Goal: Task Accomplishment & Management: Use online tool/utility

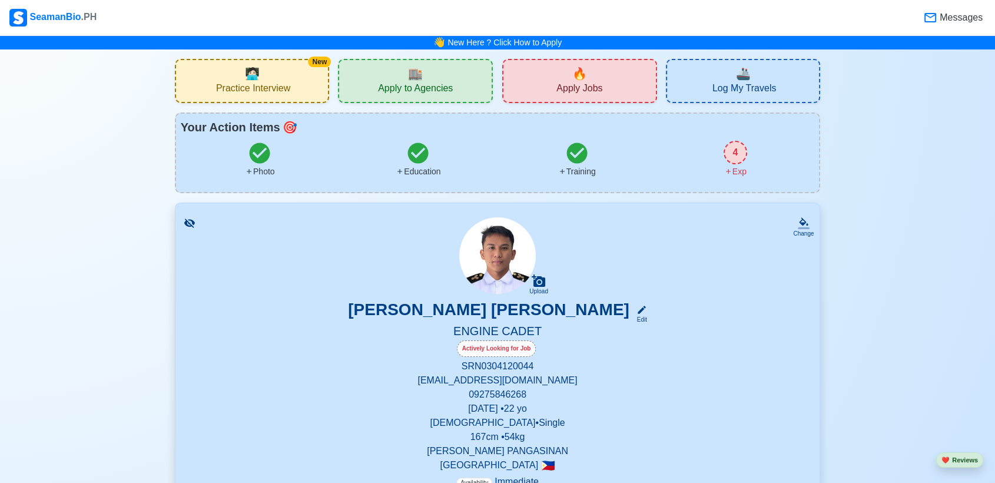
click at [293, 78] on div "New 🧑🏻‍💻 Practice Interview" at bounding box center [252, 81] width 155 height 44
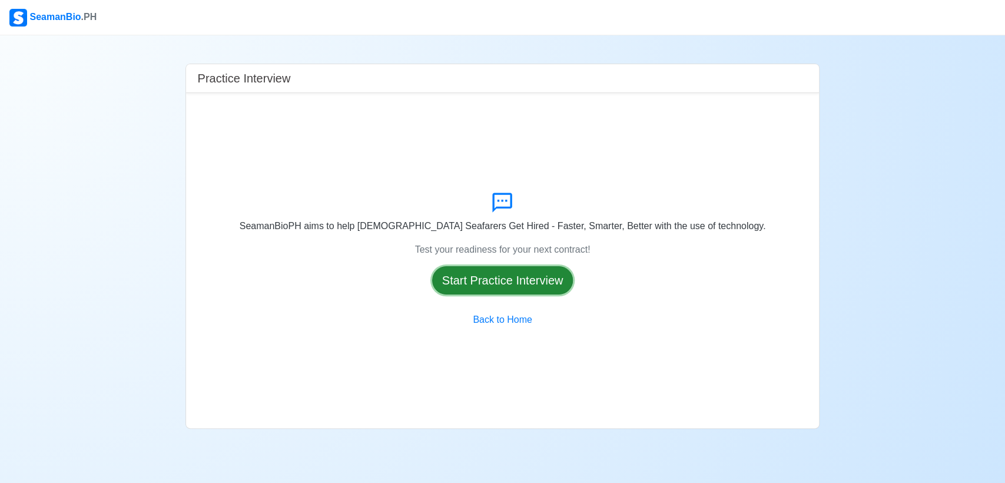
click at [522, 284] on button "Start Practice Interview" at bounding box center [502, 280] width 141 height 28
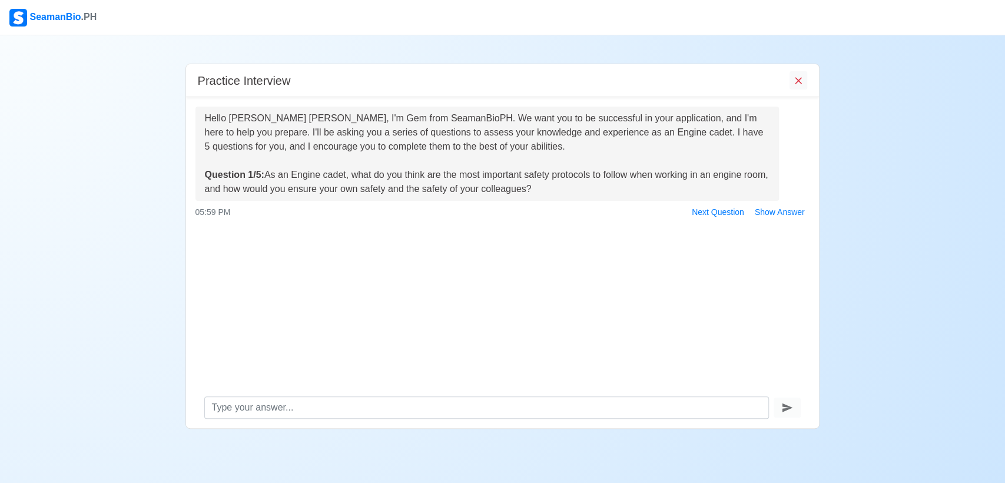
click at [644, 287] on div "Hello Leoninson T. Dela Cuadra, I'm Gem from SeamanBioPH. We want you to be suc…" at bounding box center [503, 242] width 634 height 290
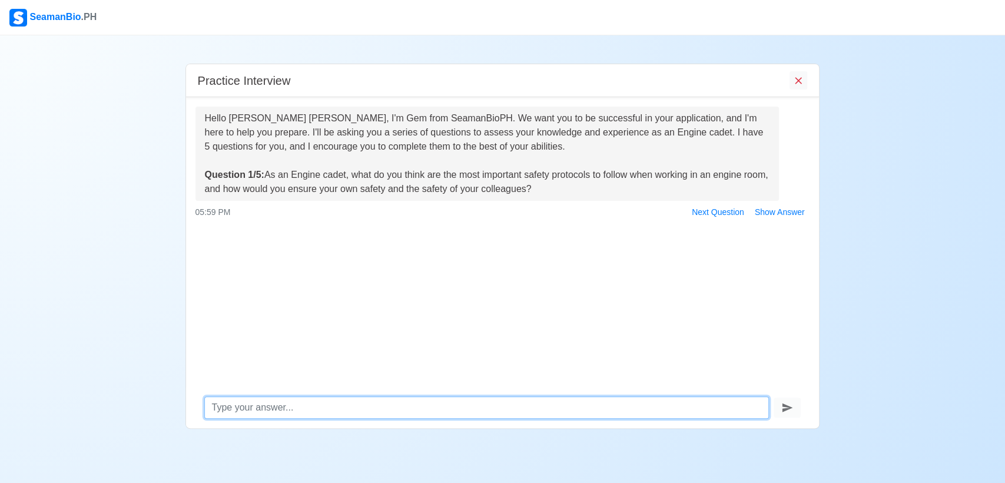
click at [435, 407] on textarea at bounding box center [486, 407] width 565 height 22
type textarea "f"
type textarea "t"
type textarea "all safety protocols are very important mailyu"
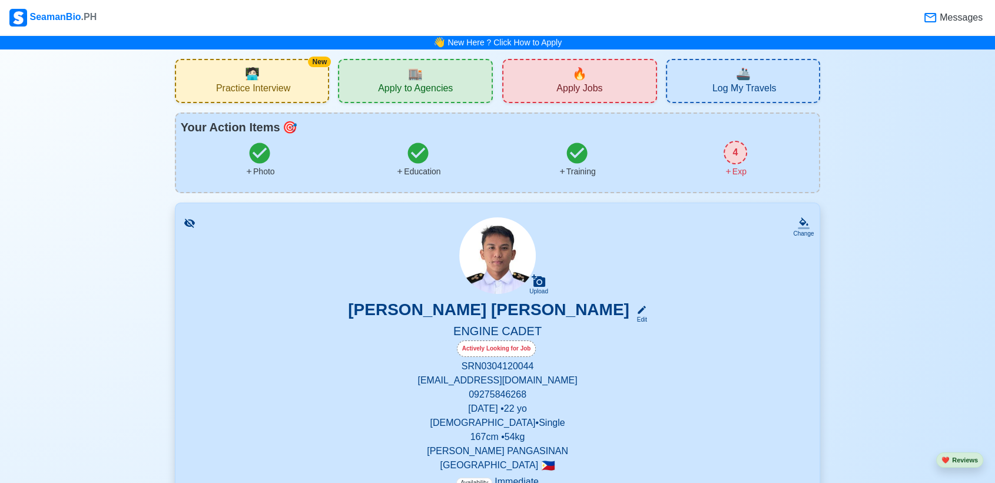
click at [283, 84] on span "Practice Interview" at bounding box center [253, 89] width 74 height 15
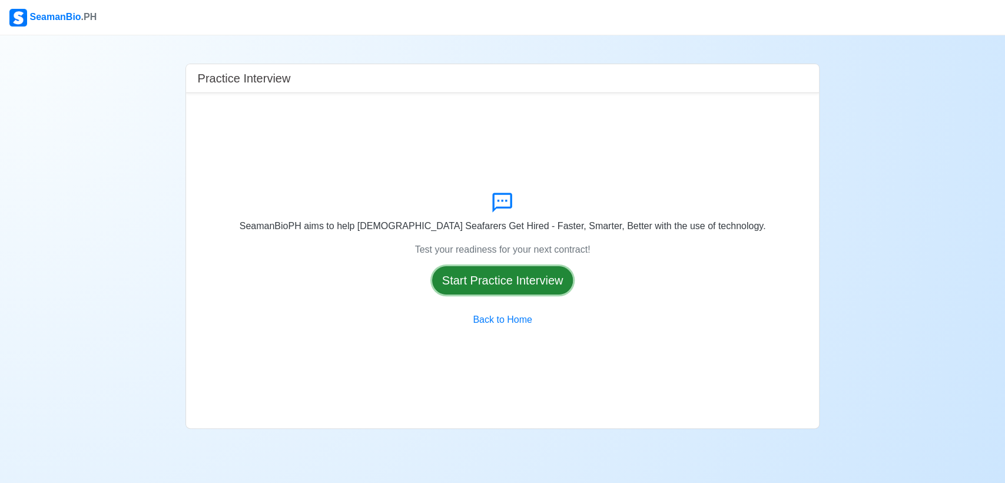
click at [506, 279] on button "Start Practice Interview" at bounding box center [502, 280] width 141 height 28
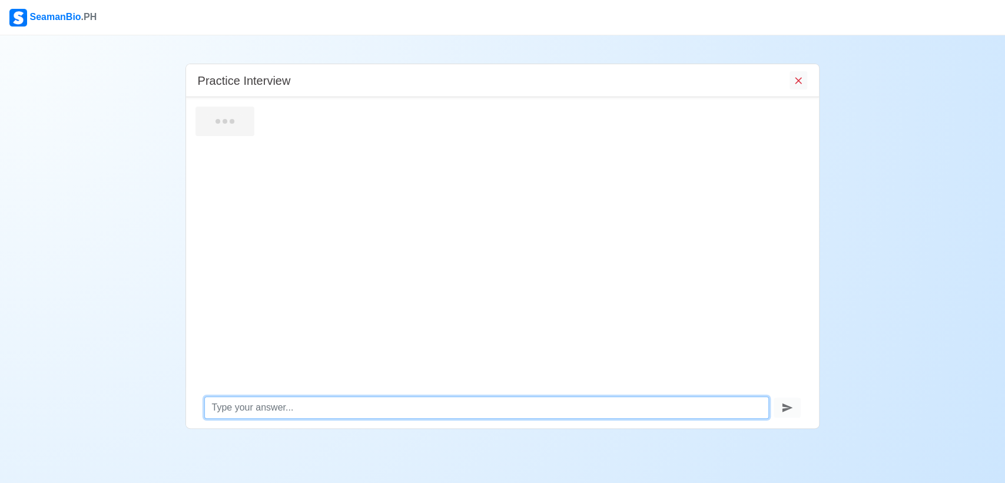
click at [311, 411] on textarea at bounding box center [486, 407] width 565 height 22
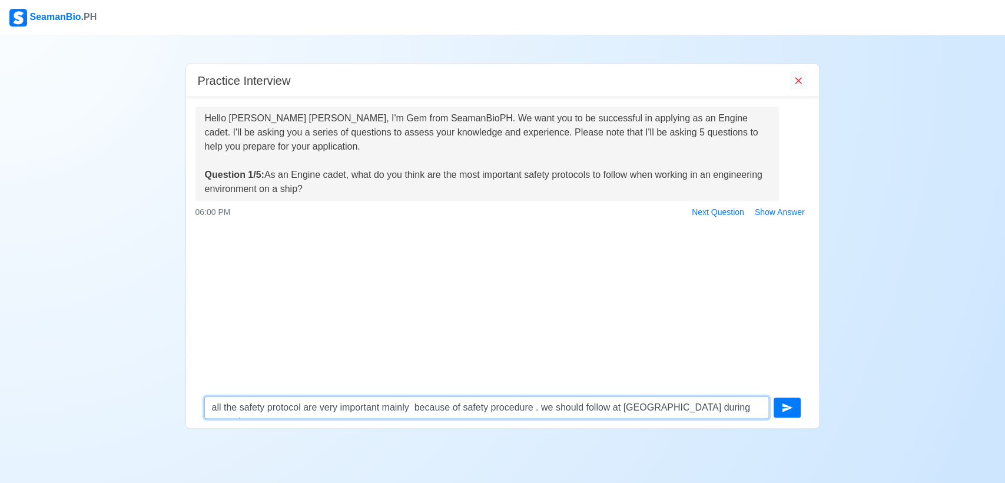
click at [627, 409] on textarea "all the safety protocol are very important mainly because of safety procedure .…" at bounding box center [486, 407] width 565 height 22
click at [739, 403] on textarea "all the safety protocol are very important mainly because of safety procedure .…" at bounding box center [486, 407] width 565 height 22
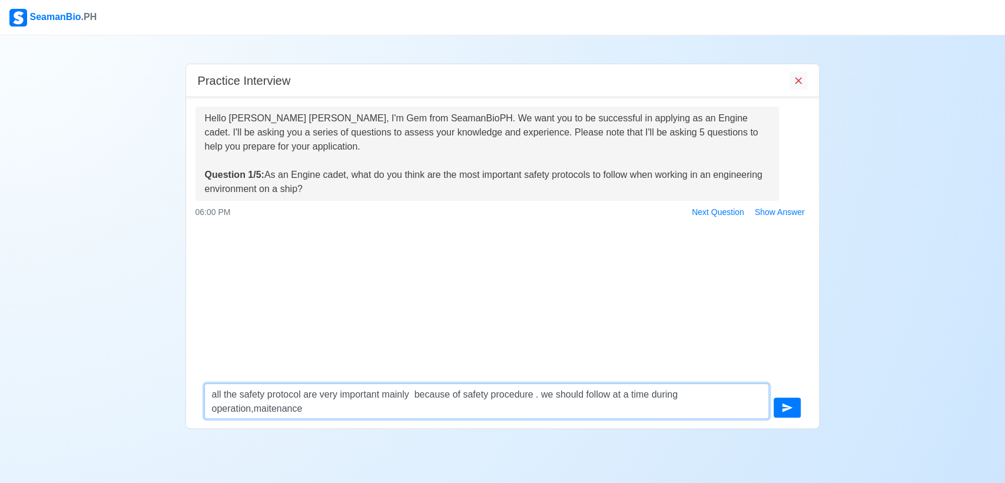
click at [253, 406] on textarea "all the safety protocol are very important mainly because of safety procedure .…" at bounding box center [486, 400] width 565 height 35
drag, startPoint x: 226, startPoint y: 406, endPoint x: 233, endPoint y: 407, distance: 6.6
click at [227, 406] on textarea "all the safety protocol are very important mainly because of safety procedure .…" at bounding box center [486, 400] width 565 height 35
click at [227, 409] on textarea "all the safety protocol are very important mainly because of safety procedure .…" at bounding box center [486, 400] width 565 height 35
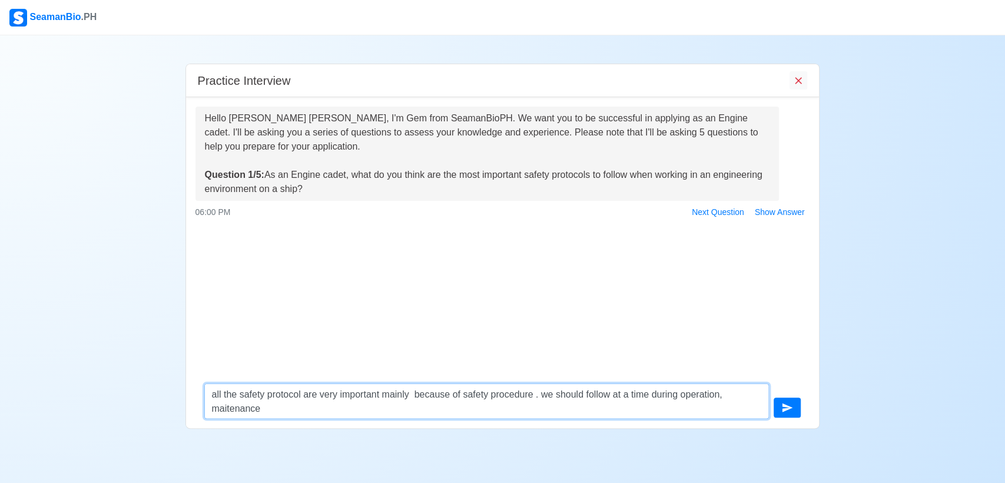
click at [227, 409] on textarea "all the safety protocol are very important mainly because of safety procedure .…" at bounding box center [486, 400] width 565 height 35
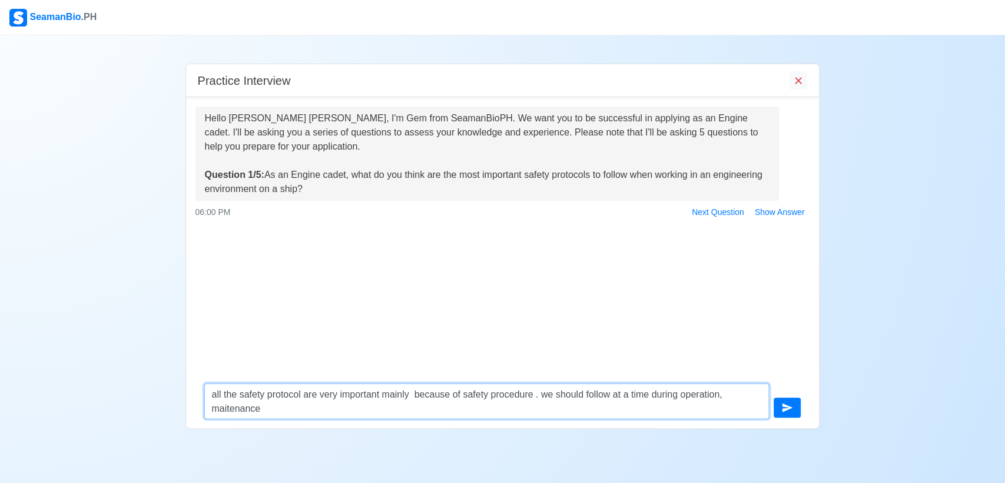
click at [280, 415] on textarea "all the safety protocol are very important mainly because of safety procedure .…" at bounding box center [486, 400] width 565 height 35
click at [227, 410] on textarea "all the safety protocol are very important mainly because of safety procedure .…" at bounding box center [486, 400] width 565 height 35
click at [275, 410] on textarea "all the safety protocol are very important mainly because of safety procedure .…" at bounding box center [486, 400] width 565 height 35
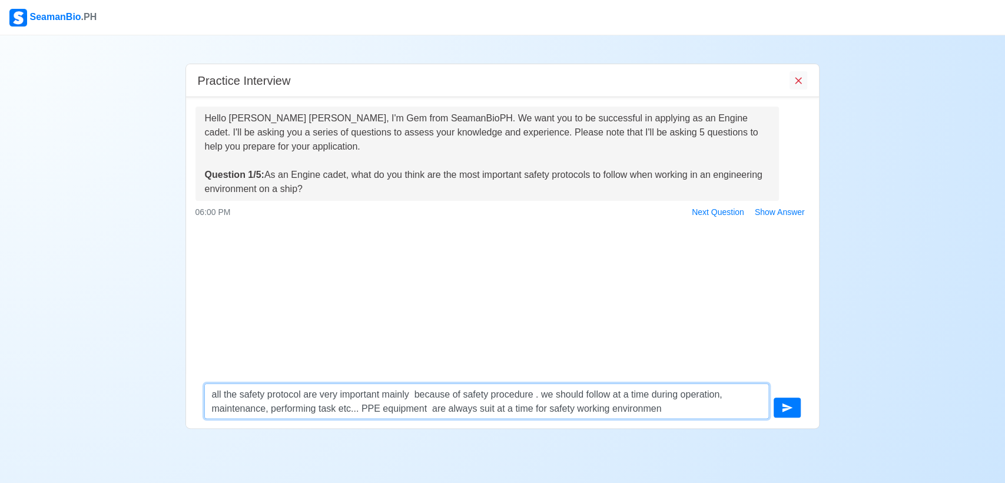
type textarea "all the safety protocol are very important mainly because of safety procedure .…"
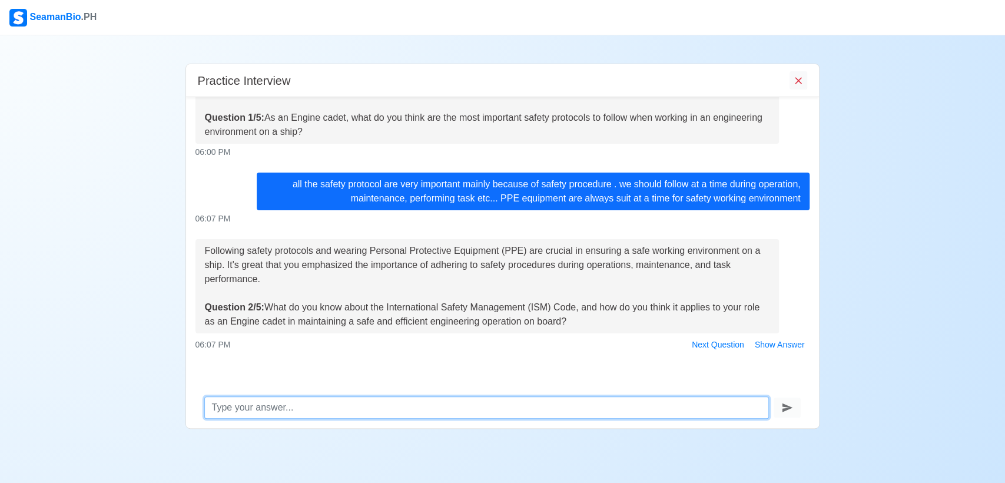
scroll to position [62, 0]
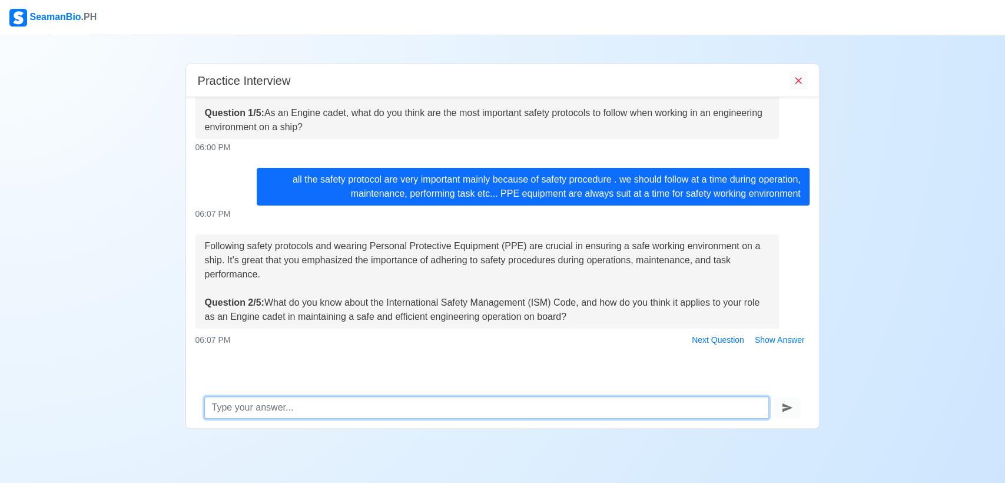
click at [311, 411] on textarea at bounding box center [486, 407] width 565 height 22
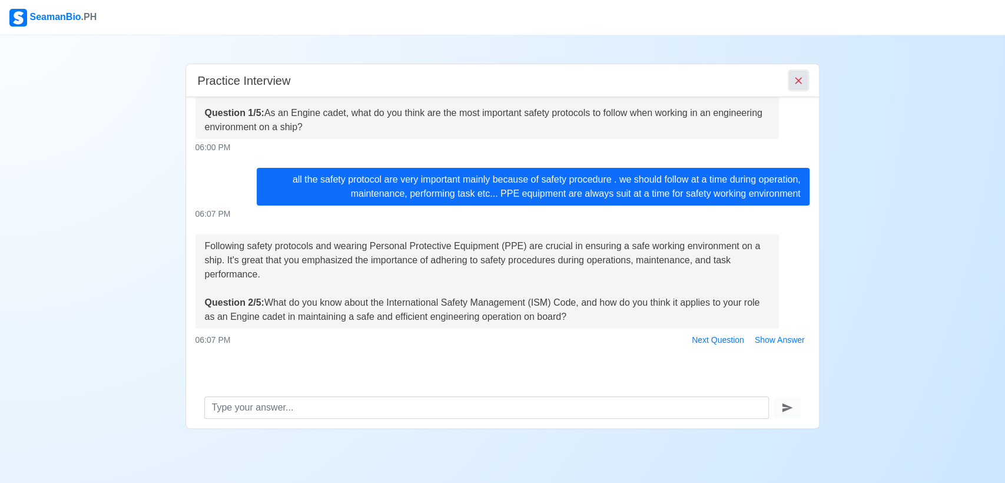
click at [802, 82] on icon "End Interview" at bounding box center [798, 81] width 12 height 12
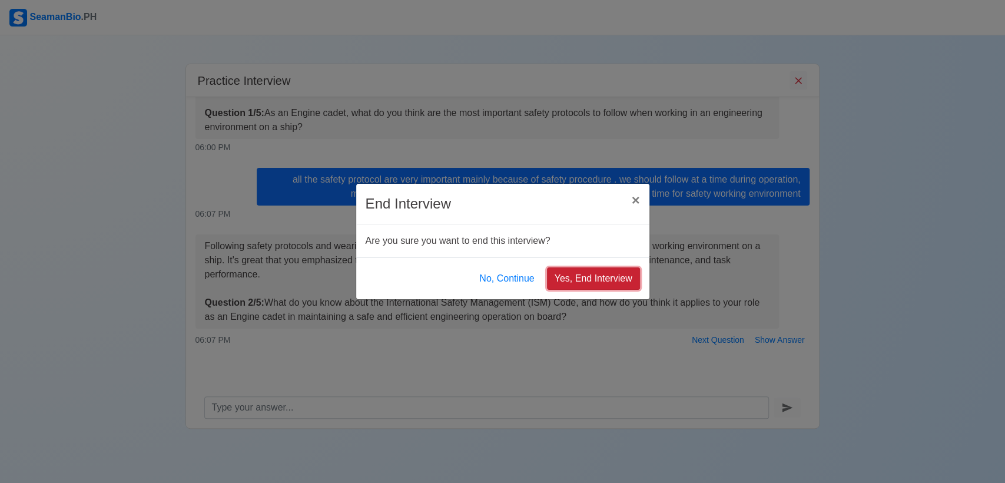
drag, startPoint x: 563, startPoint y: 277, endPoint x: 571, endPoint y: 273, distance: 9.2
click at [565, 277] on button "Yes, End Interview" at bounding box center [593, 278] width 93 height 22
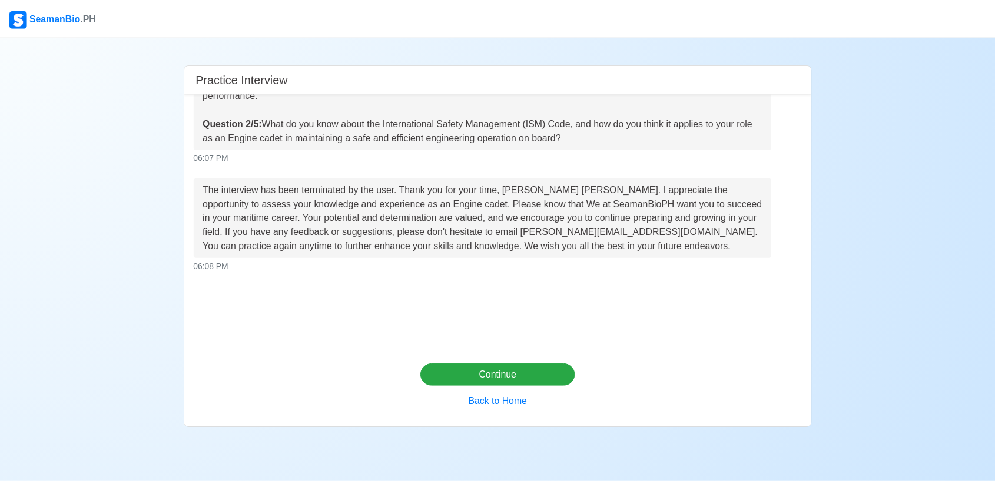
scroll to position [240, 0]
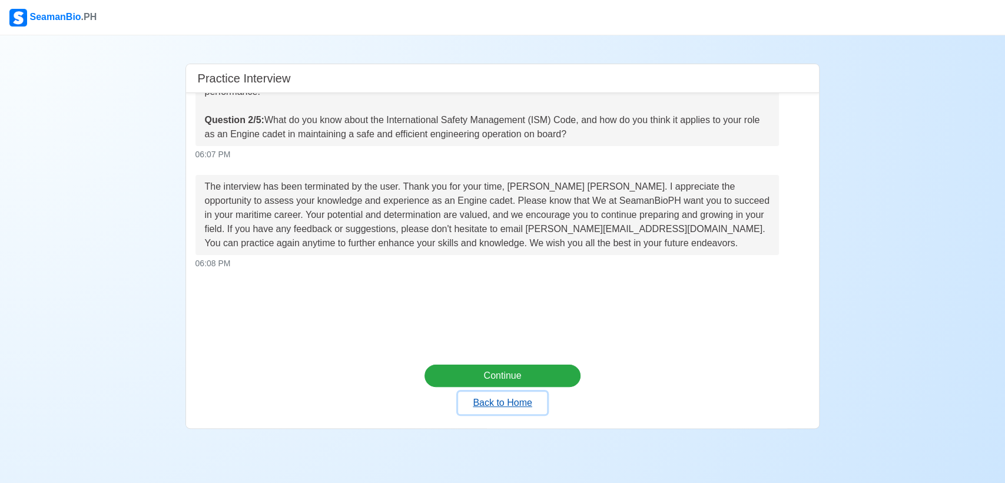
click at [520, 399] on button "Back to Home" at bounding box center [502, 403] width 88 height 22
